Goal: Check status: Check status

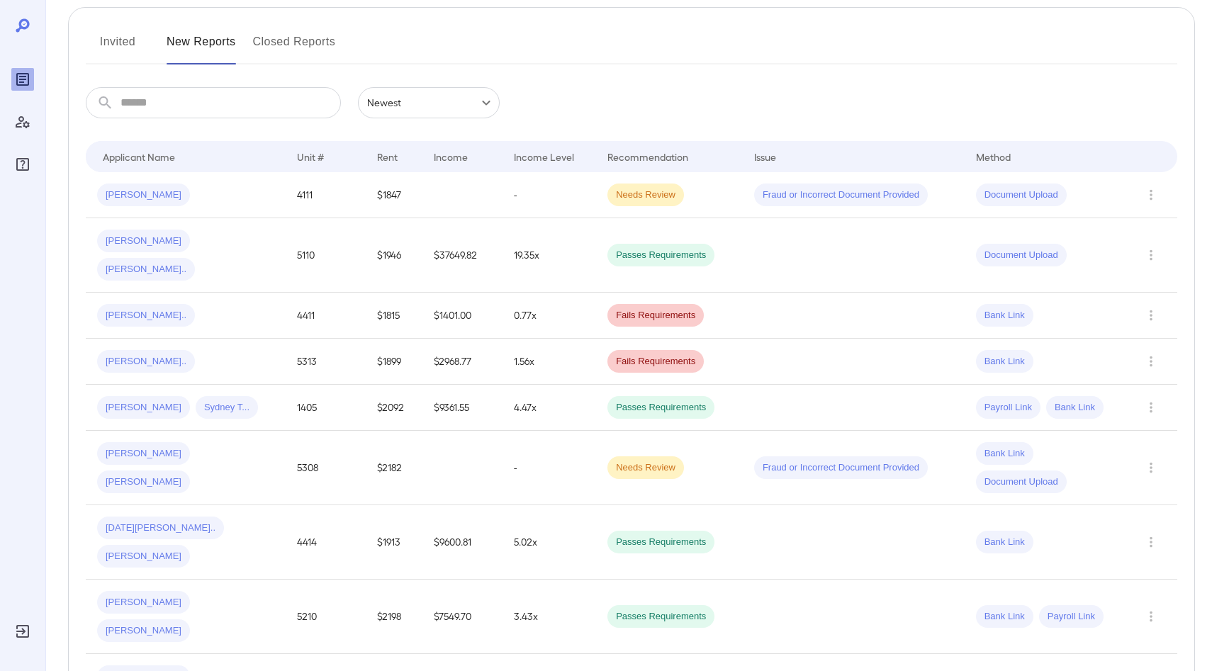
scroll to position [167, 0]
click at [661, 250] on span "Passes Requirements" at bounding box center [660, 256] width 107 height 13
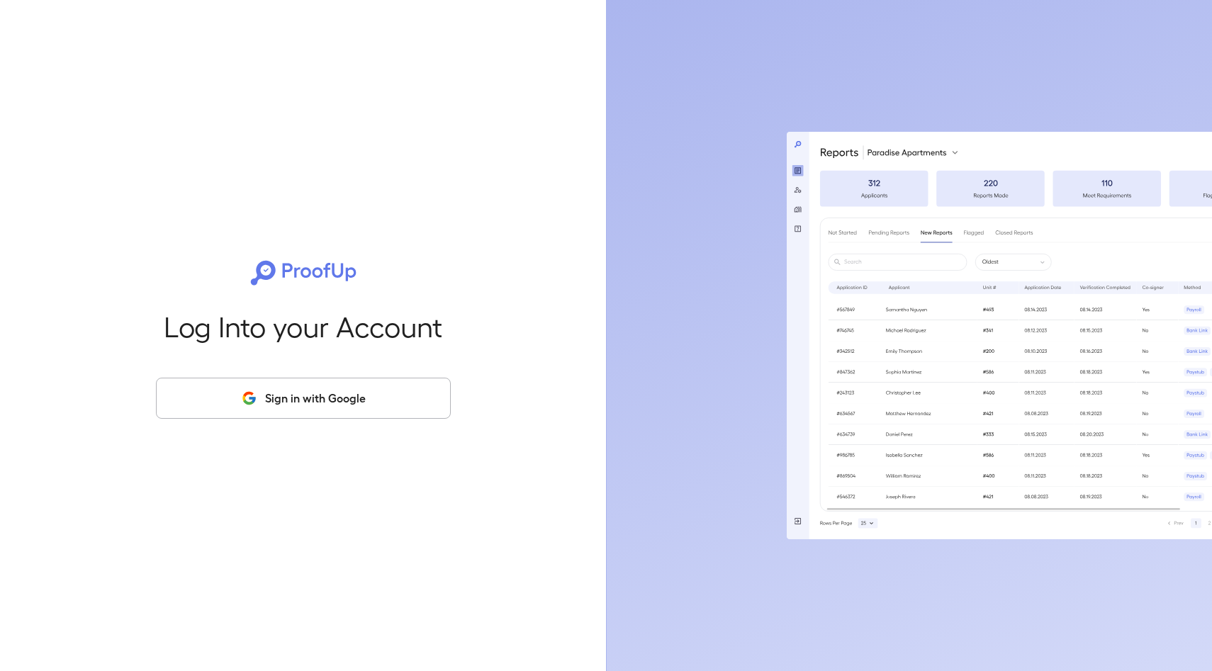
click at [410, 408] on button "Sign in with Google" at bounding box center [303, 398] width 295 height 41
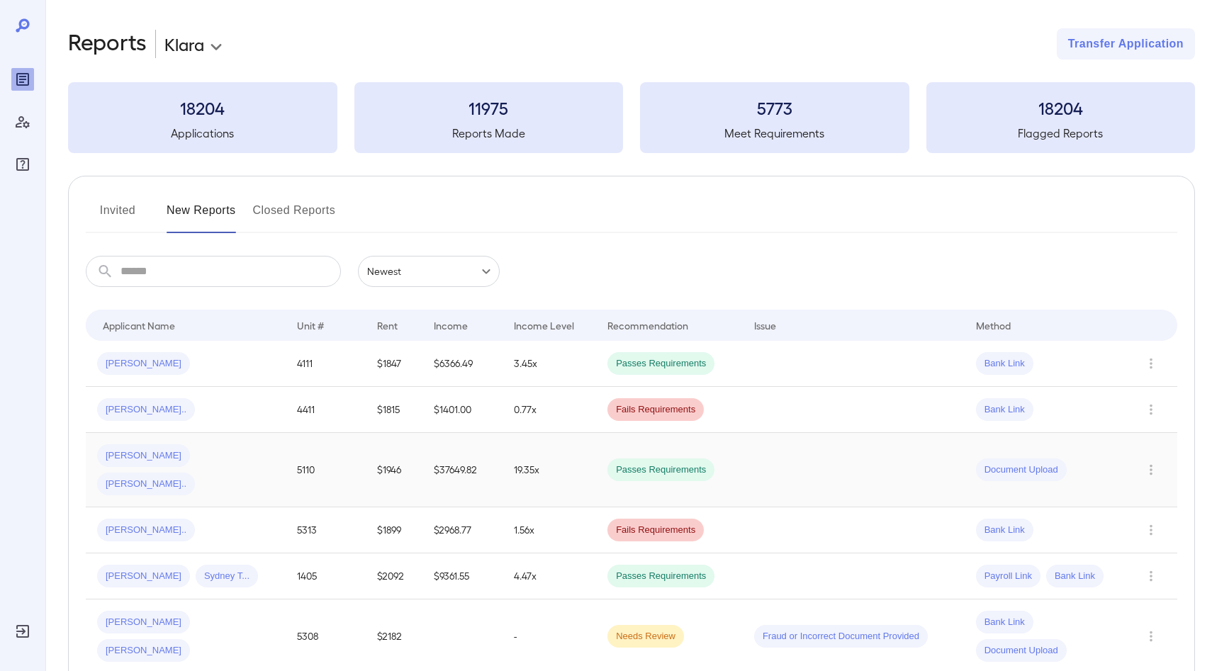
click at [675, 464] on span "Passes Requirements" at bounding box center [660, 470] width 107 height 13
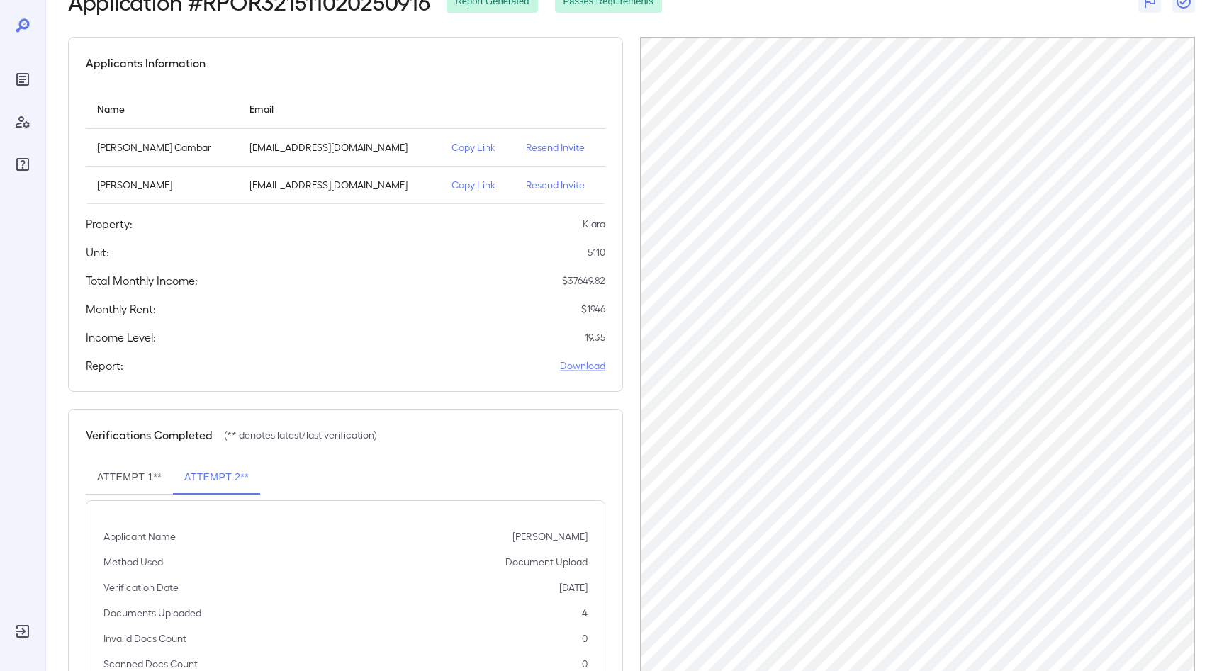
scroll to position [155, 0]
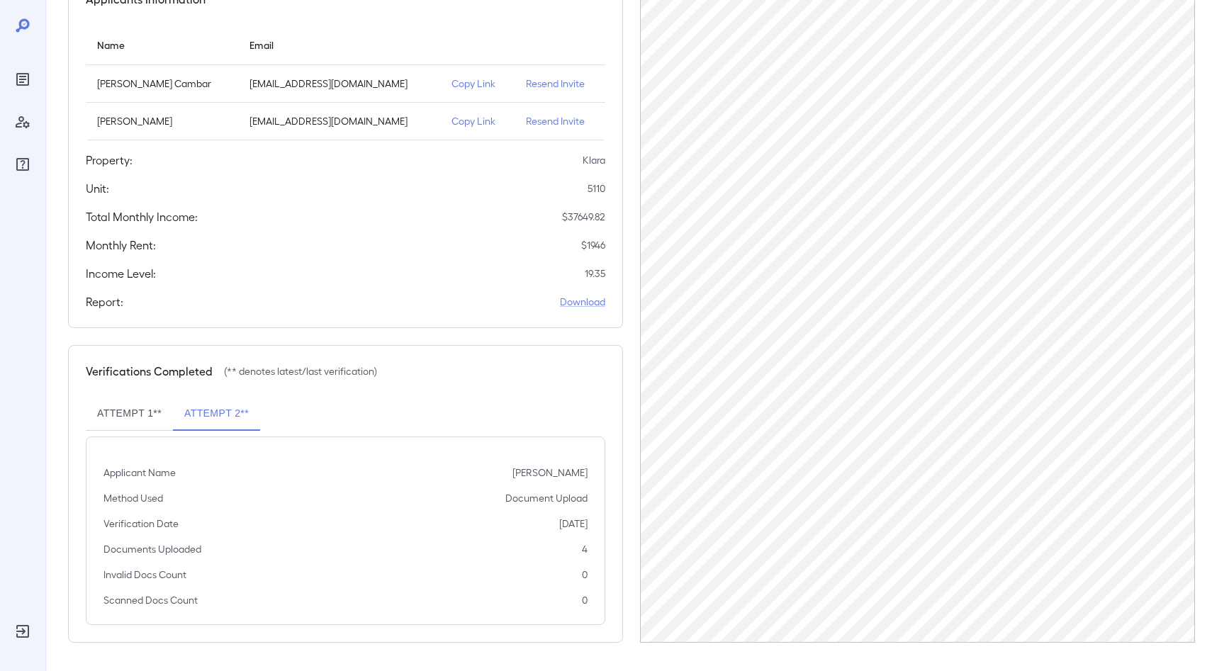
click at [128, 408] on button "Attempt 1**" at bounding box center [129, 414] width 87 height 34
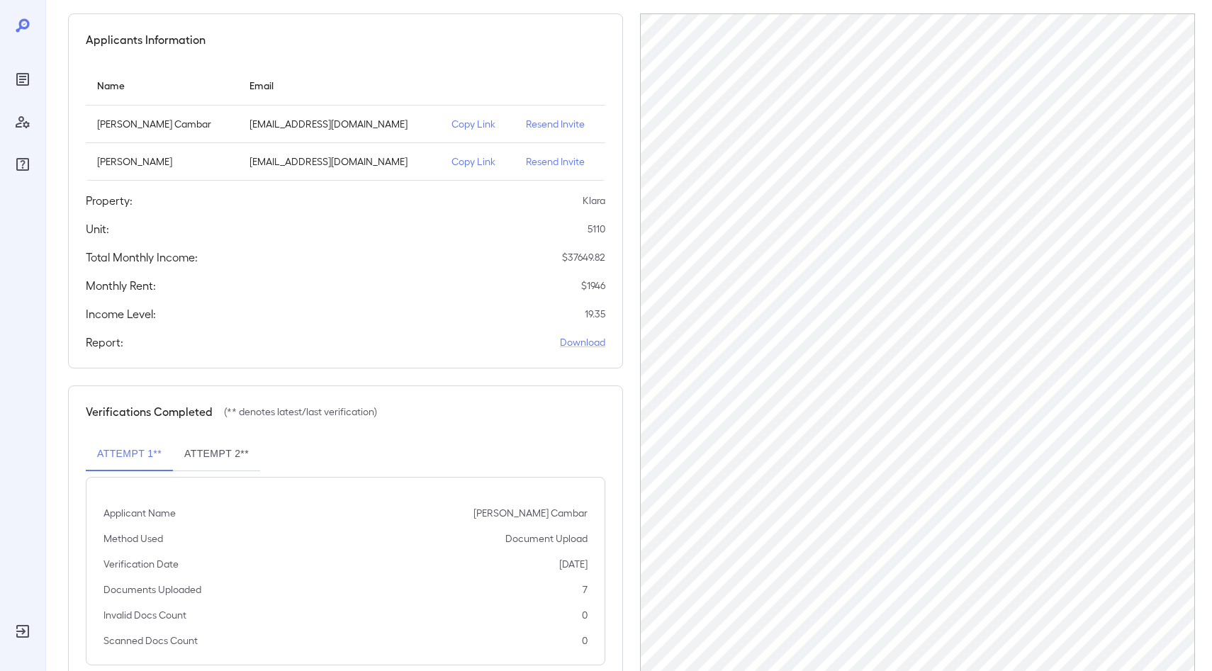
scroll to position [95, 0]
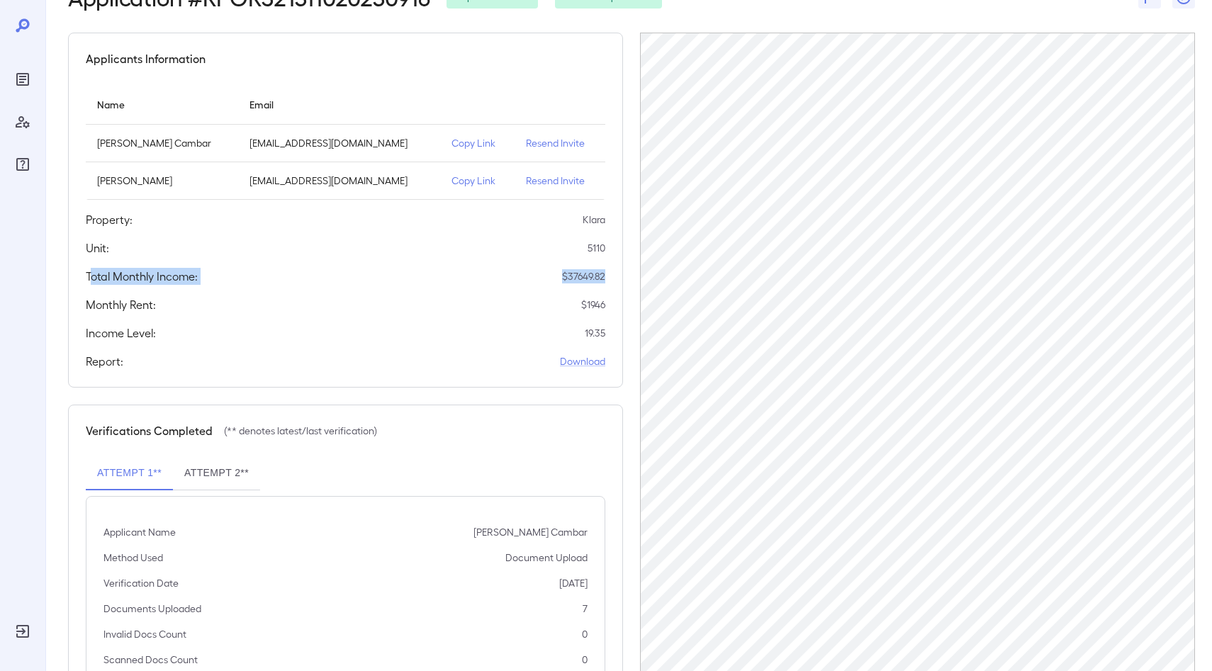
drag, startPoint x: 89, startPoint y: 278, endPoint x: 607, endPoint y: 282, distance: 518.1
click at [607, 282] on div "Applicants Information Name Email [PERSON_NAME] Cambar [EMAIL_ADDRESS][DOMAIN_N…" at bounding box center [345, 210] width 555 height 355
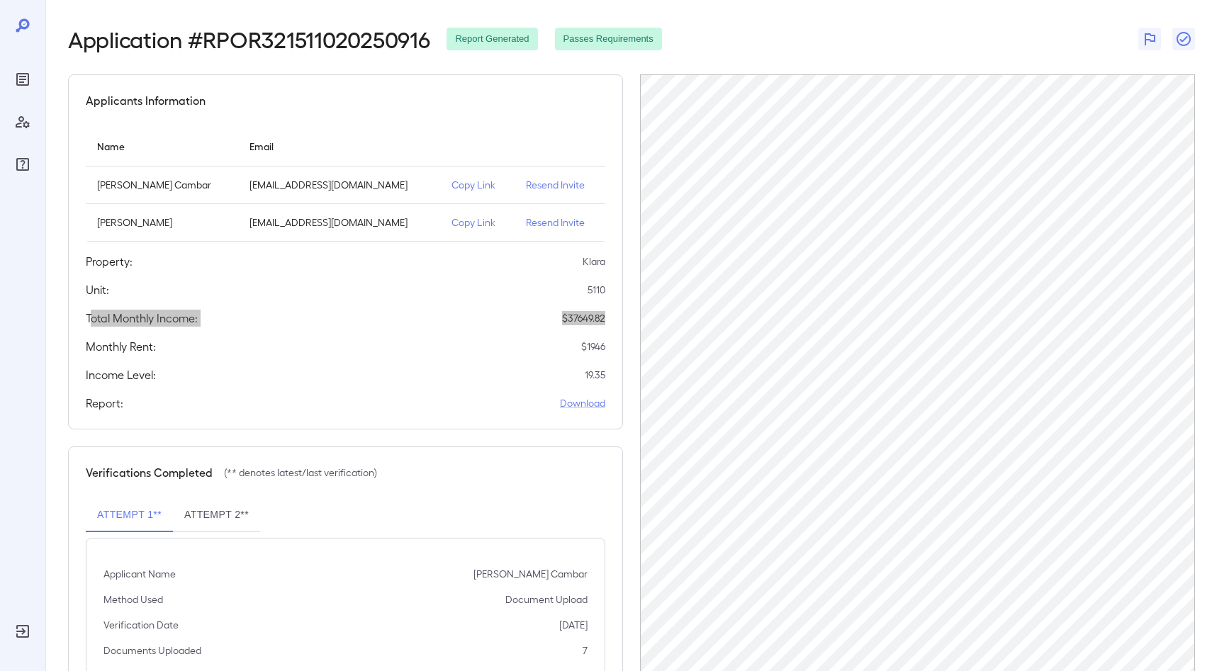
scroll to position [0, 0]
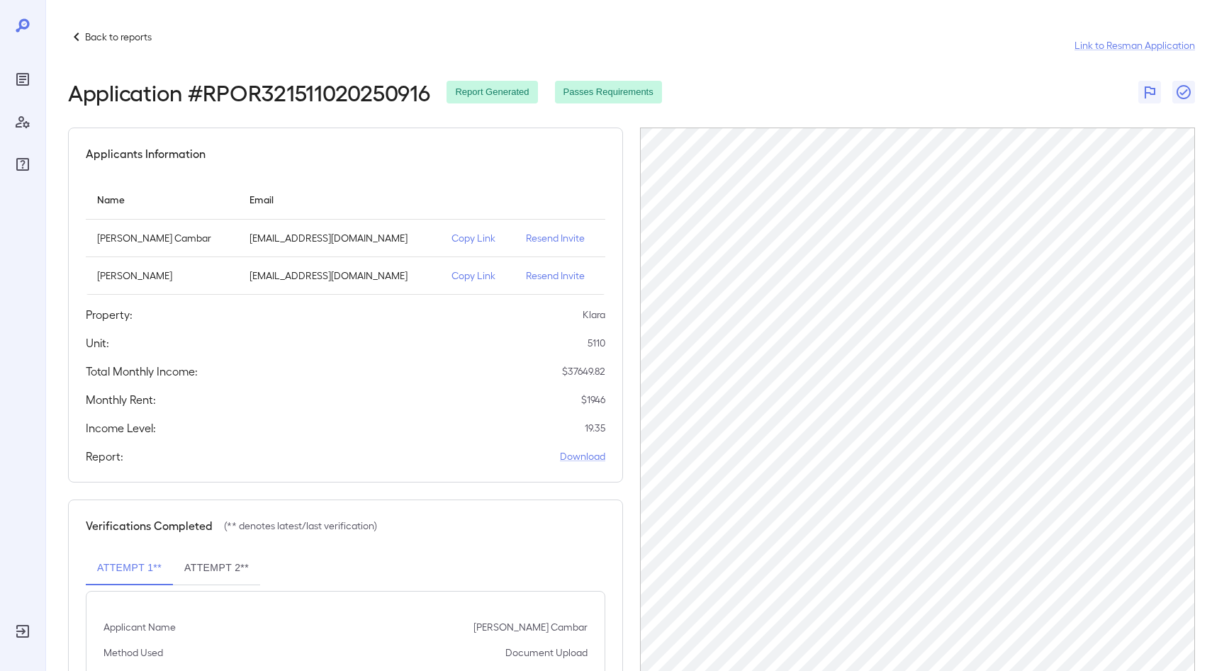
click at [25, 30] on icon at bounding box center [22, 25] width 17 height 17
click at [23, 23] on icon at bounding box center [22, 25] width 17 height 17
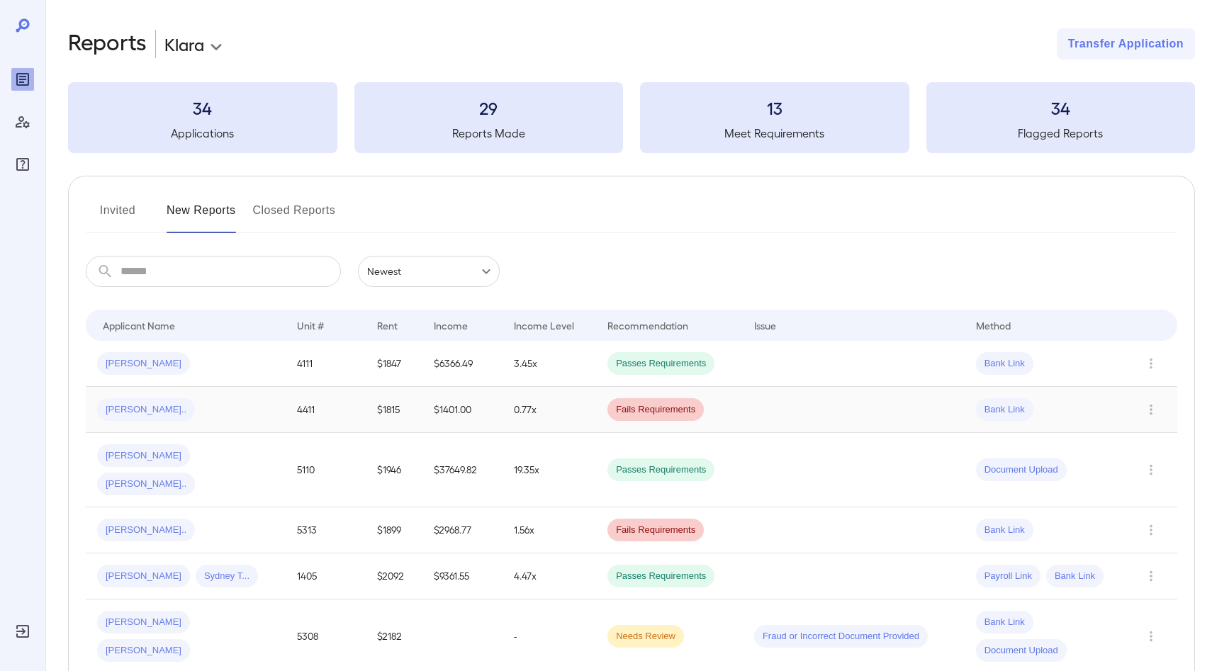
click at [154, 410] on span "[PERSON_NAME].." at bounding box center [146, 409] width 98 height 13
